Goal: Information Seeking & Learning: Learn about a topic

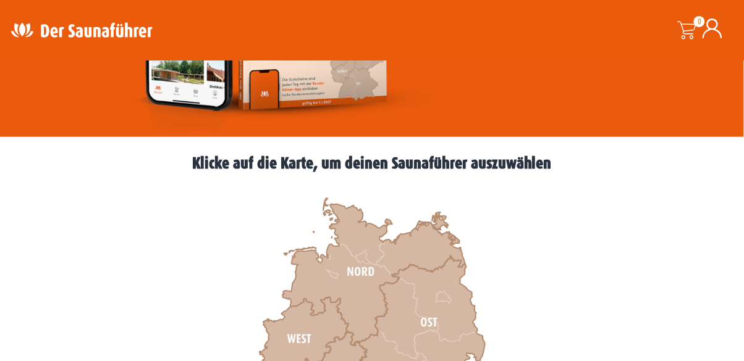
scroll to position [262, 0]
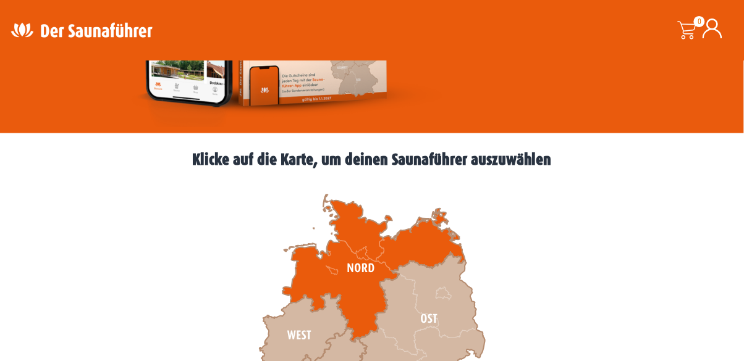
click at [361, 276] on icon at bounding box center [373, 269] width 183 height 148
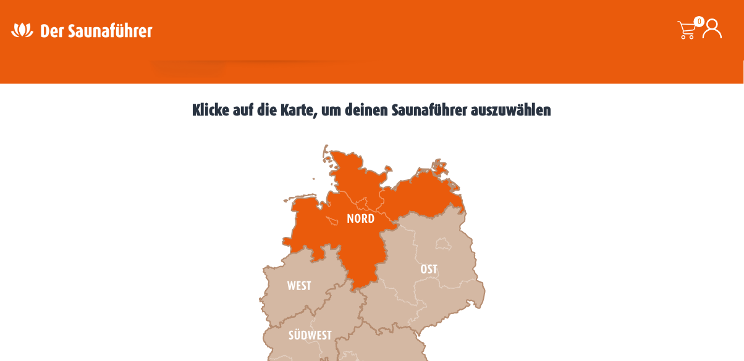
scroll to position [321, 0]
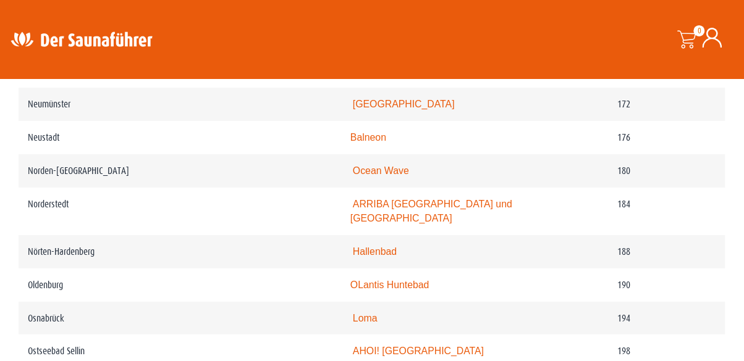
scroll to position [1976, 0]
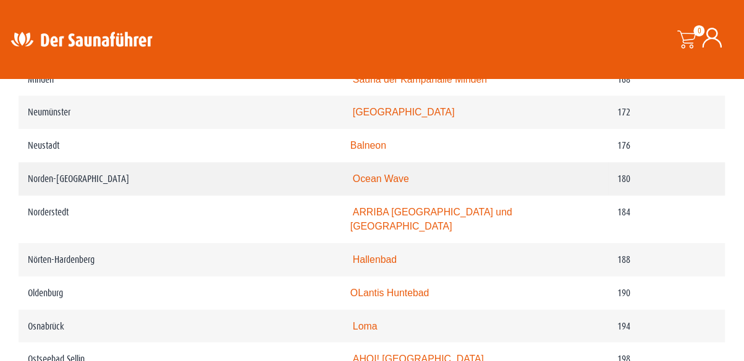
click at [409, 183] on link "Ocean Wave" at bounding box center [381, 179] width 56 height 11
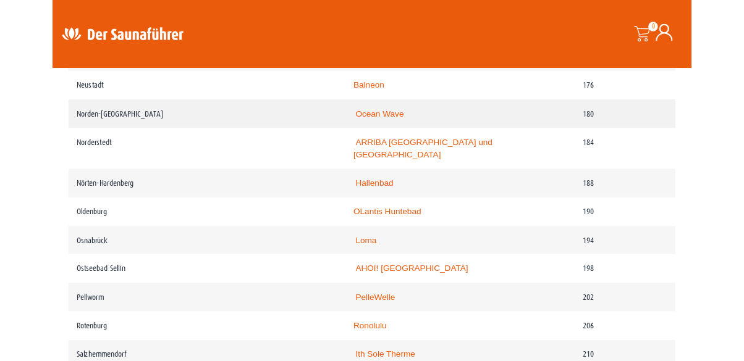
scroll to position [2036, 0]
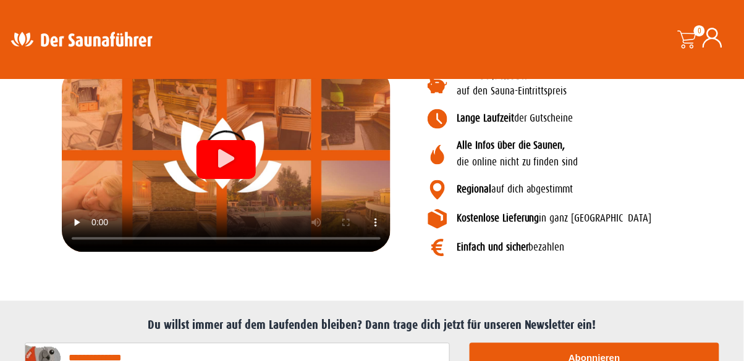
scroll to position [1592, 0]
